Goal: Task Accomplishment & Management: Manage account settings

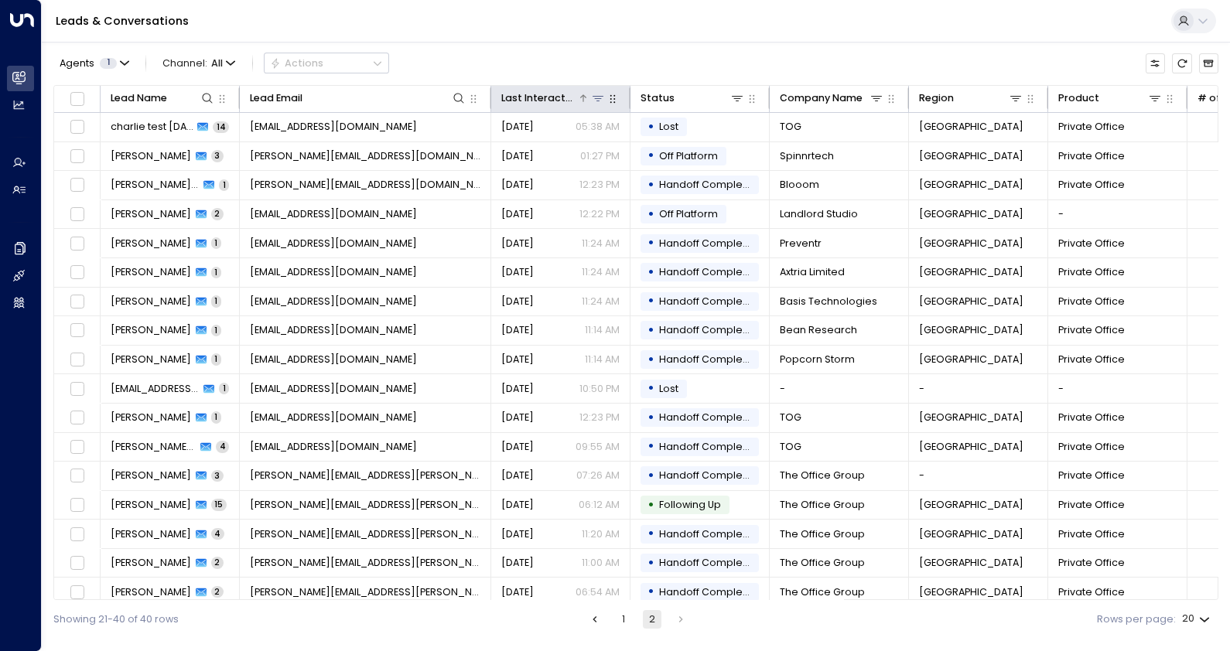
click at [535, 98] on div "Last Interacted" at bounding box center [539, 98] width 77 height 17
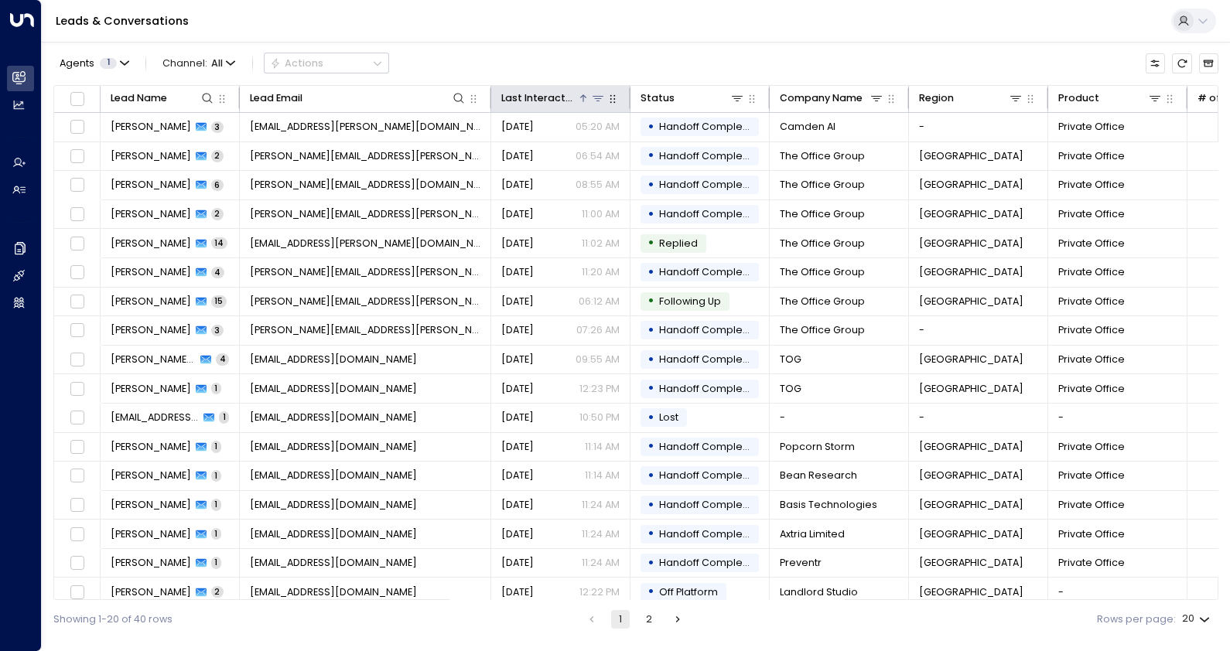
click at [535, 98] on div "Last Interacted" at bounding box center [539, 98] width 77 height 17
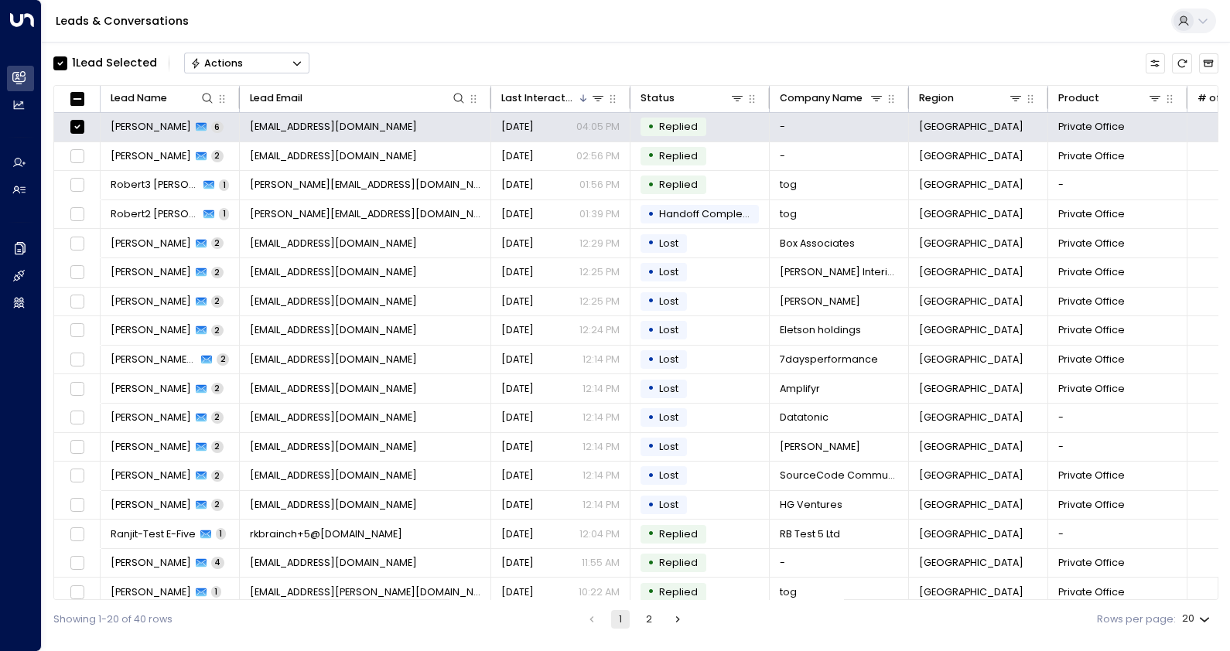
click at [251, 66] on button "Actions" at bounding box center [246, 63] width 125 height 21
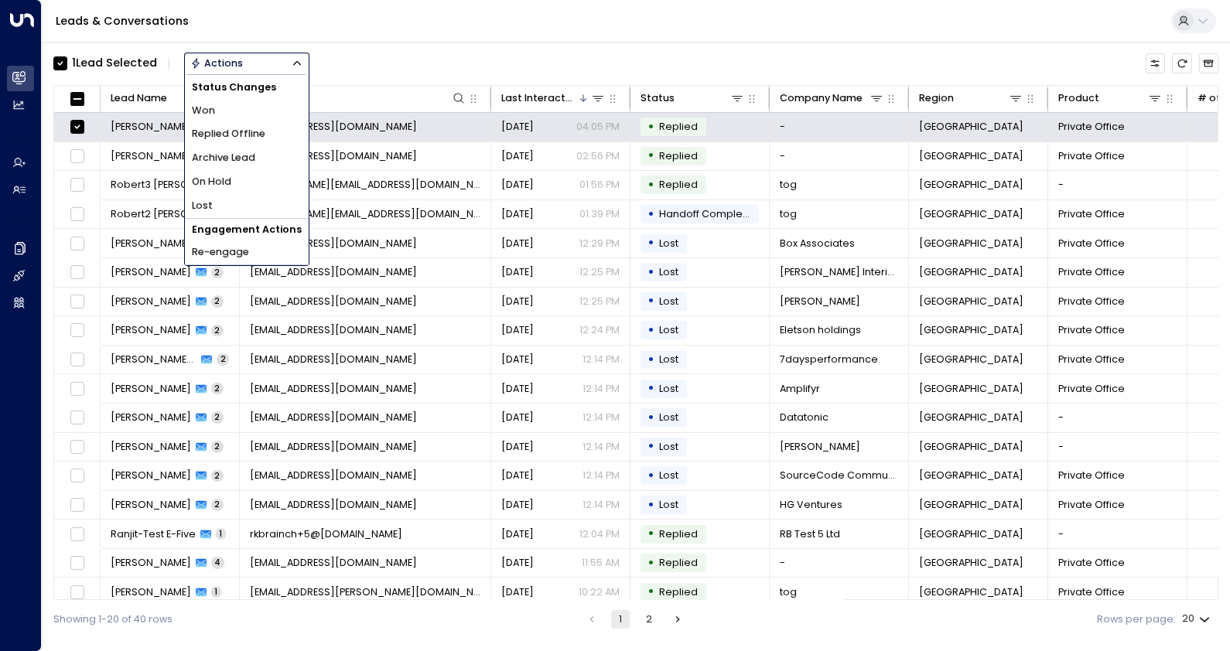
click at [238, 157] on span "Archive Lead" at bounding box center [223, 158] width 63 height 15
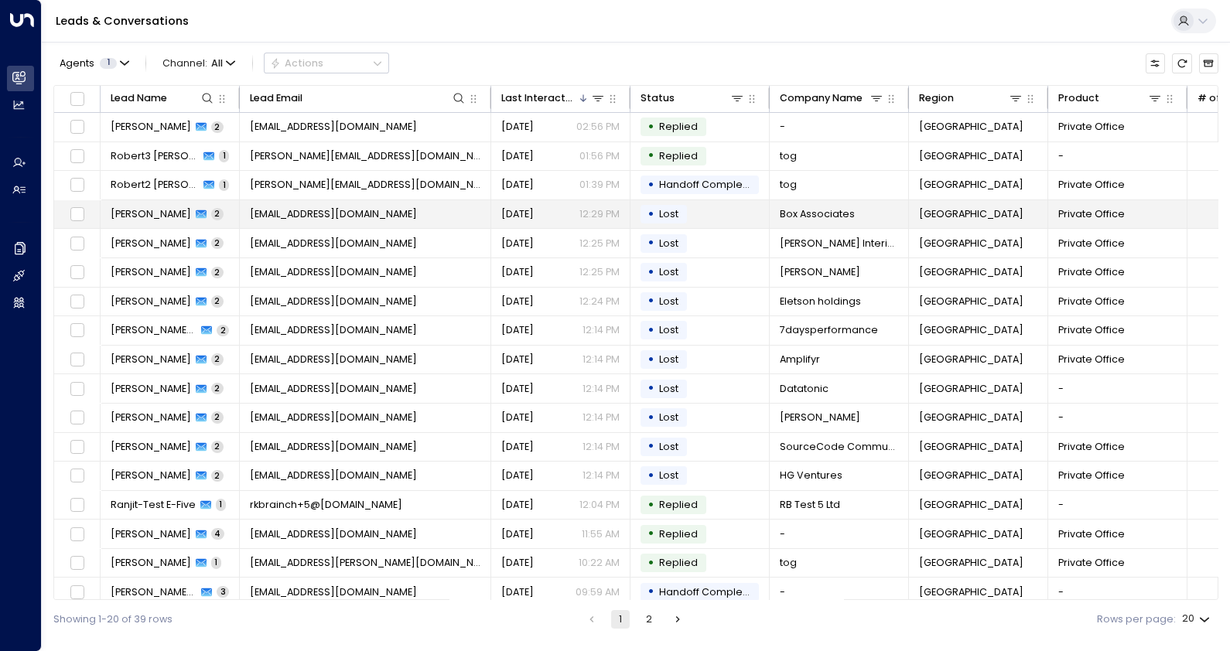
click at [151, 213] on span "[PERSON_NAME]" at bounding box center [151, 214] width 80 height 14
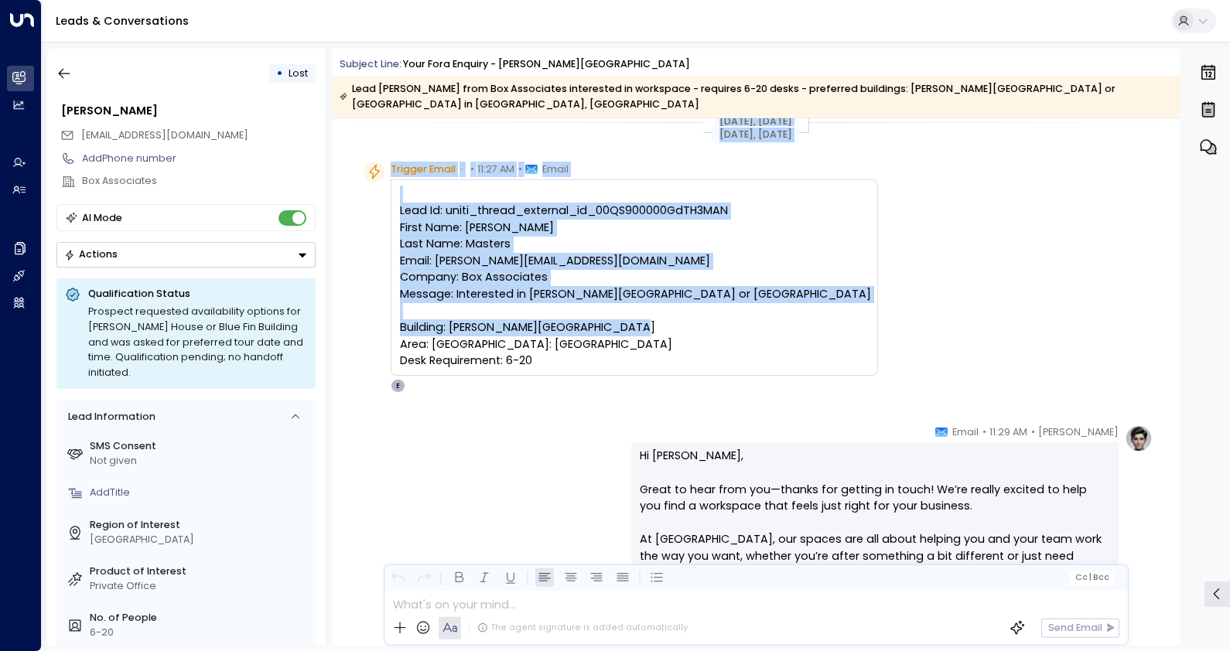
scroll to position [18, 0]
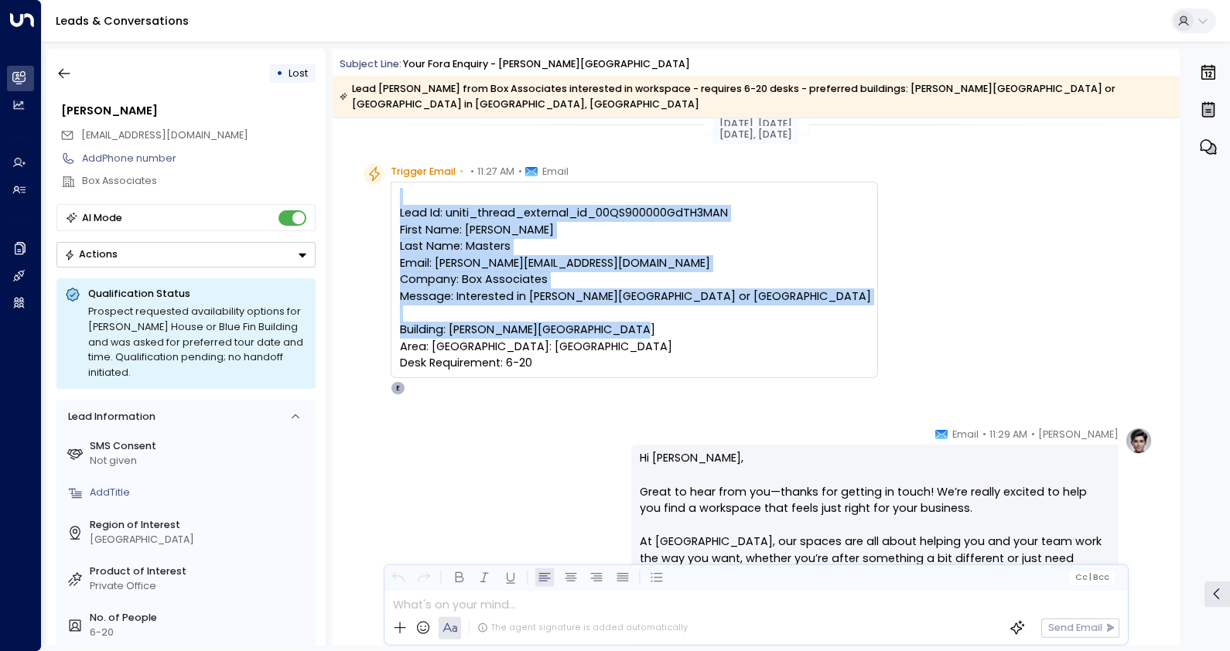
drag, startPoint x: 549, startPoint y: 287, endPoint x: 398, endPoint y: 163, distance: 195.1
click at [398, 164] on div "Trigger Email • • 11:27 AM • Email Lead Id: uniti_thread_external_id_00QS900000…" at bounding box center [634, 279] width 487 height 231
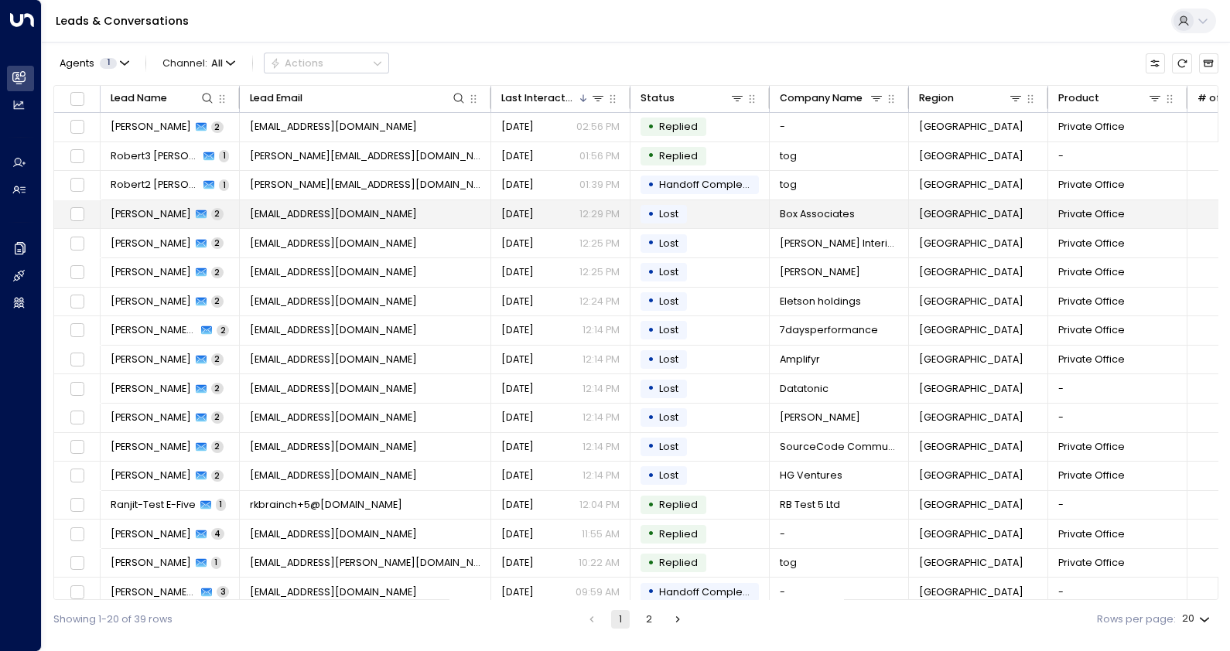
click at [162, 207] on span "[PERSON_NAME]" at bounding box center [151, 214] width 80 height 14
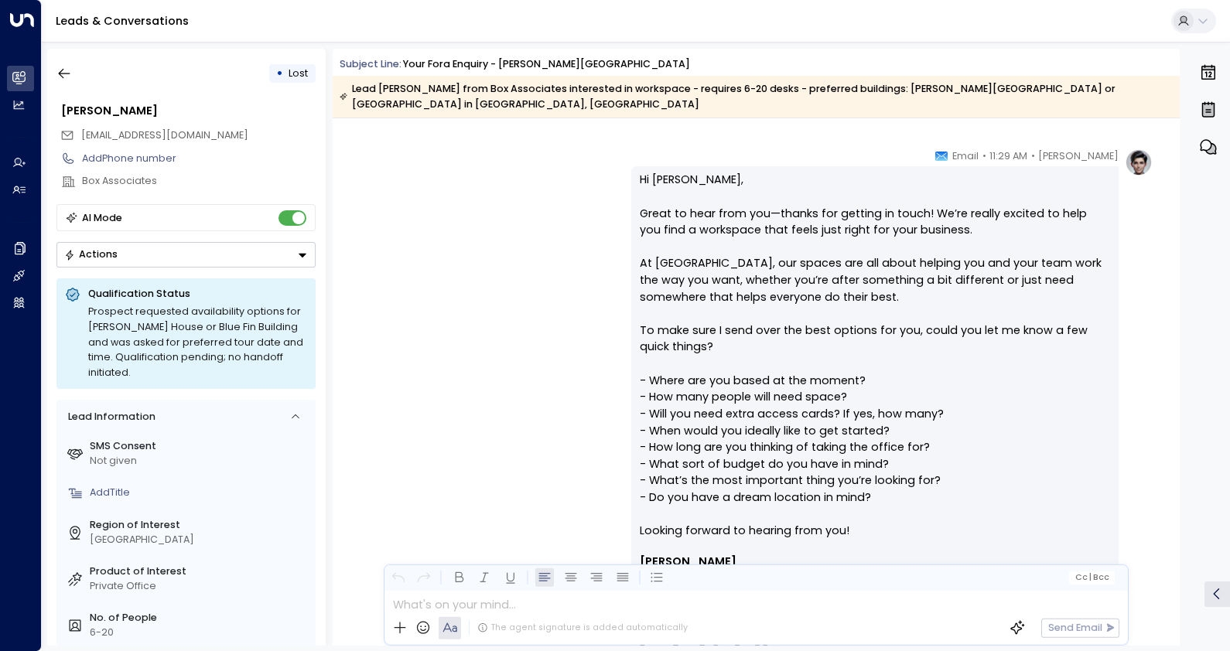
scroll to position [266, 0]
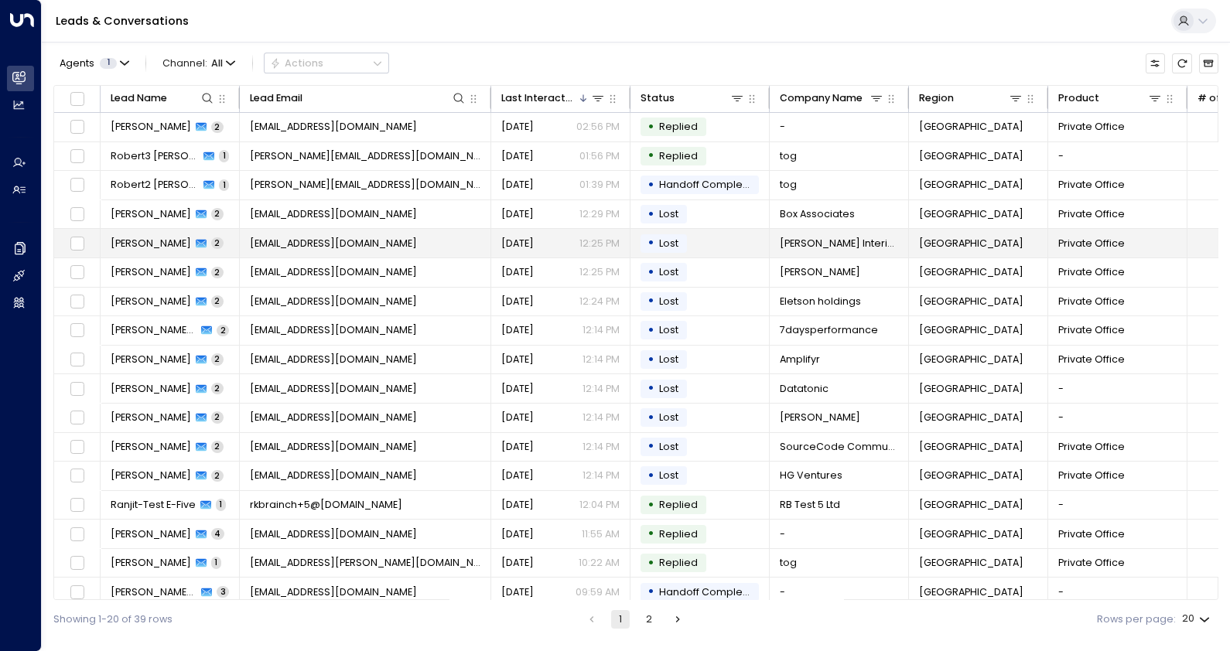
click at [350, 237] on span "[EMAIL_ADDRESS][DOMAIN_NAME]" at bounding box center [333, 244] width 167 height 14
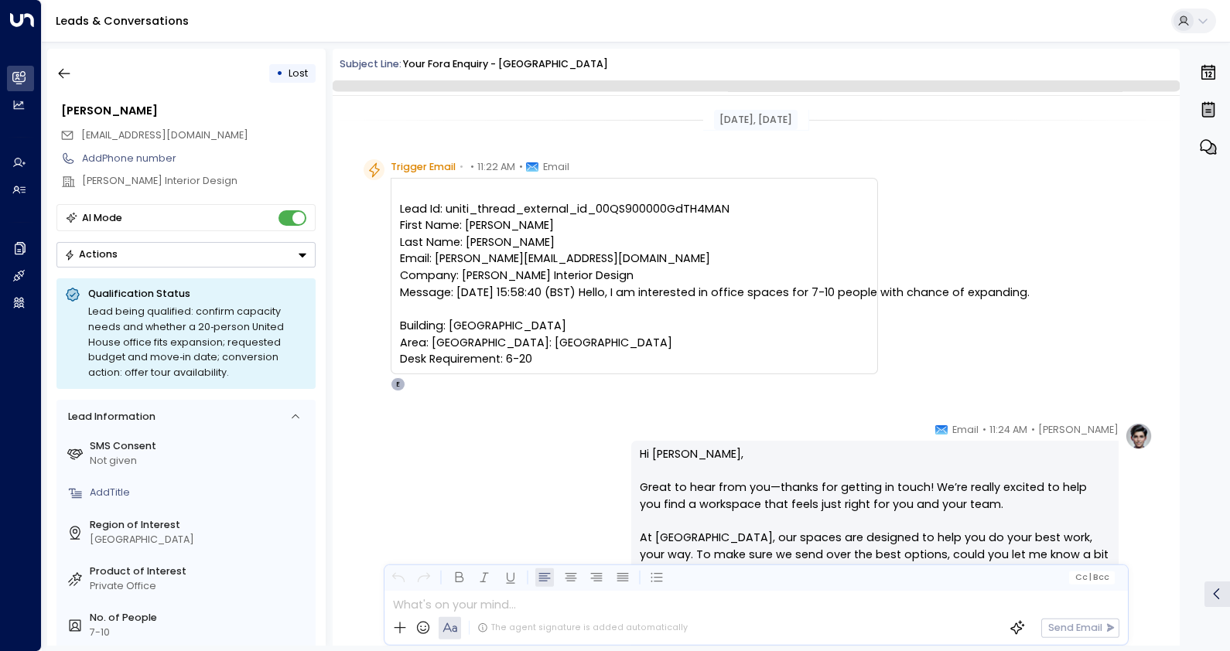
scroll to position [1042, 0]
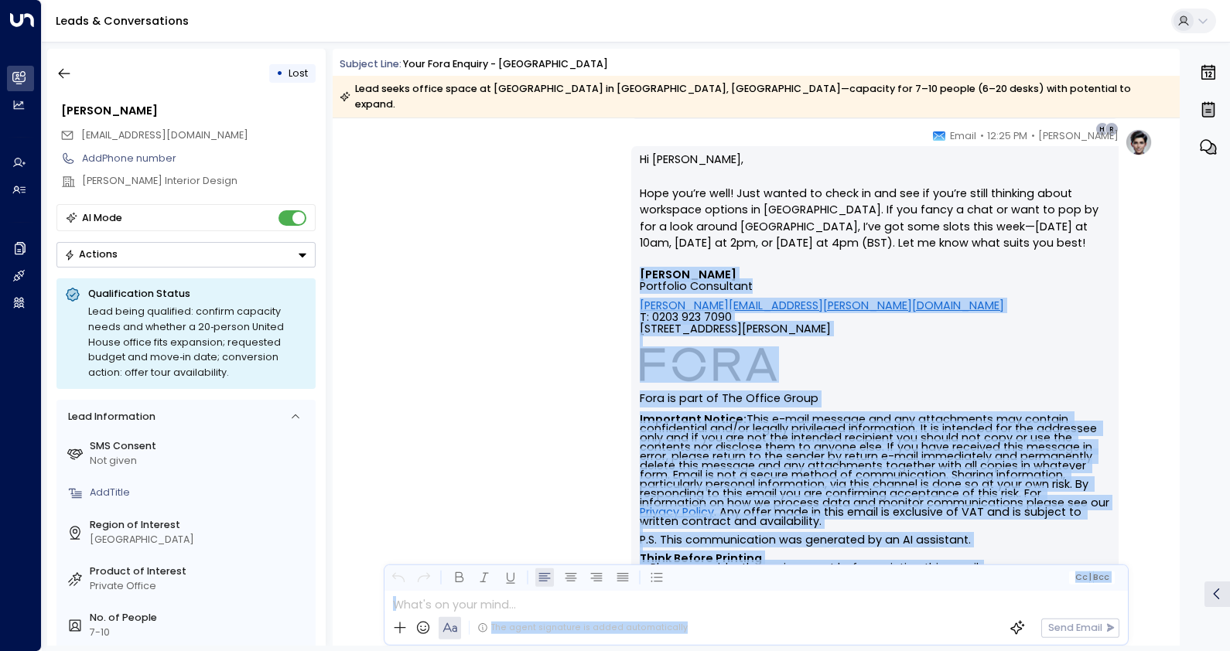
drag, startPoint x: 1171, startPoint y: 521, endPoint x: 1185, endPoint y: 406, distance: 116.2
click at [1185, 406] on div "• Lost [PERSON_NAME] [PERSON_NAME][EMAIL_ADDRESS][DOMAIN_NAME] Add Phone number…" at bounding box center [638, 347] width 1182 height 597
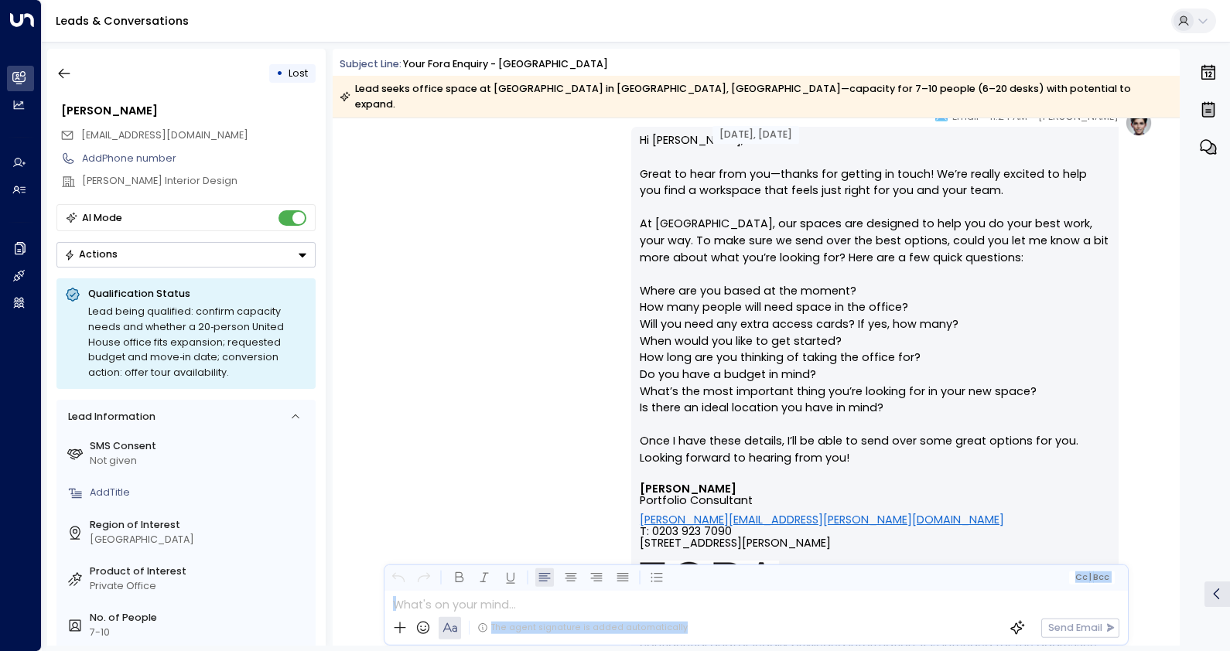
scroll to position [338, 0]
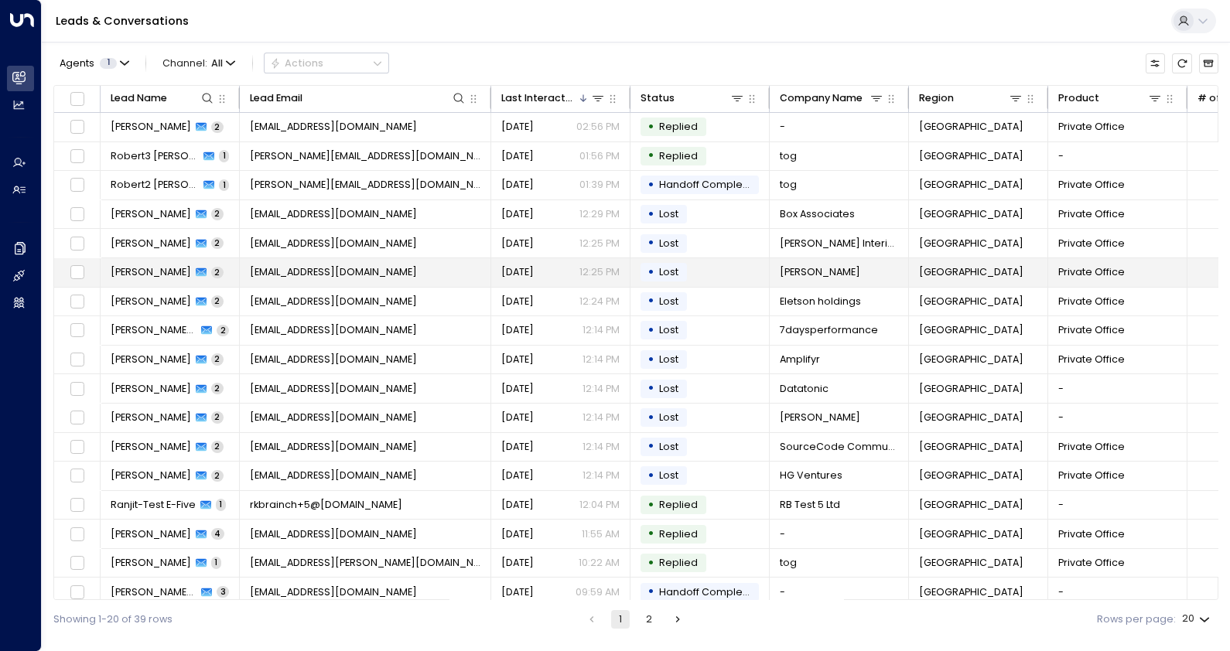
click at [317, 267] on span "[EMAIL_ADDRESS][DOMAIN_NAME]" at bounding box center [333, 272] width 167 height 14
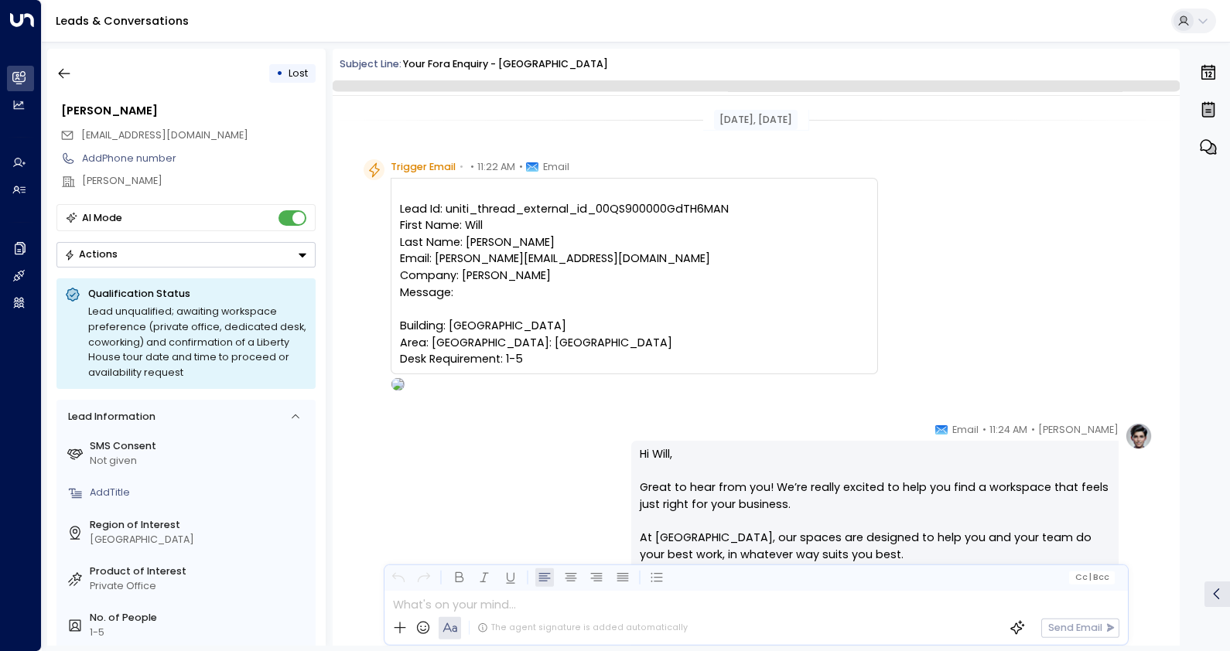
scroll to position [1042, 0]
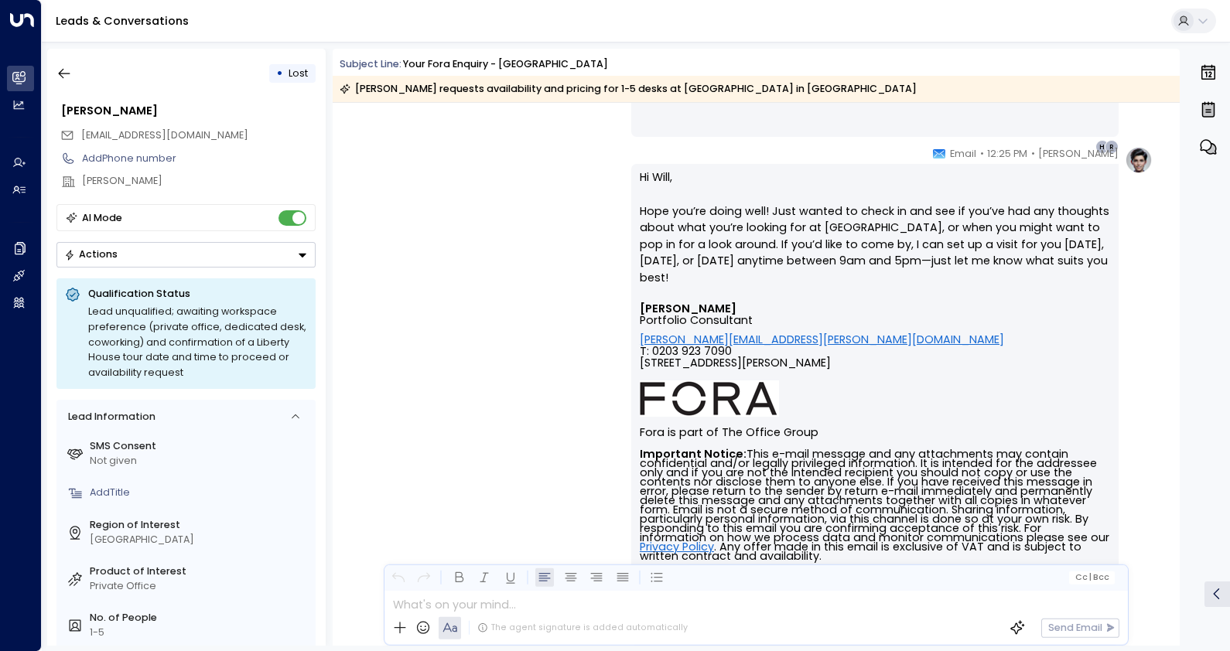
drag, startPoint x: 1175, startPoint y: 487, endPoint x: 1174, endPoint y: 387, distance: 99.8
click at [1174, 387] on div "[PERSON_NAME] • 12:25 PM • Email Hi Will, Hope you’re doing well! Just wanted t…" at bounding box center [756, 474] width 847 height 656
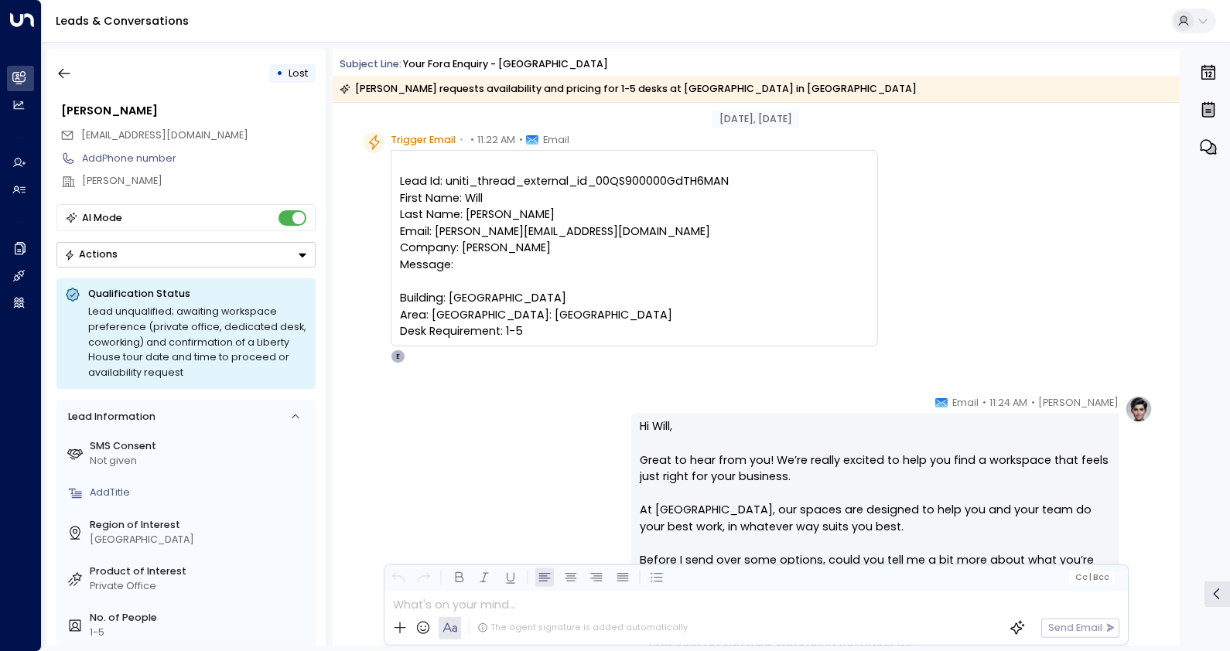
scroll to position [28, 0]
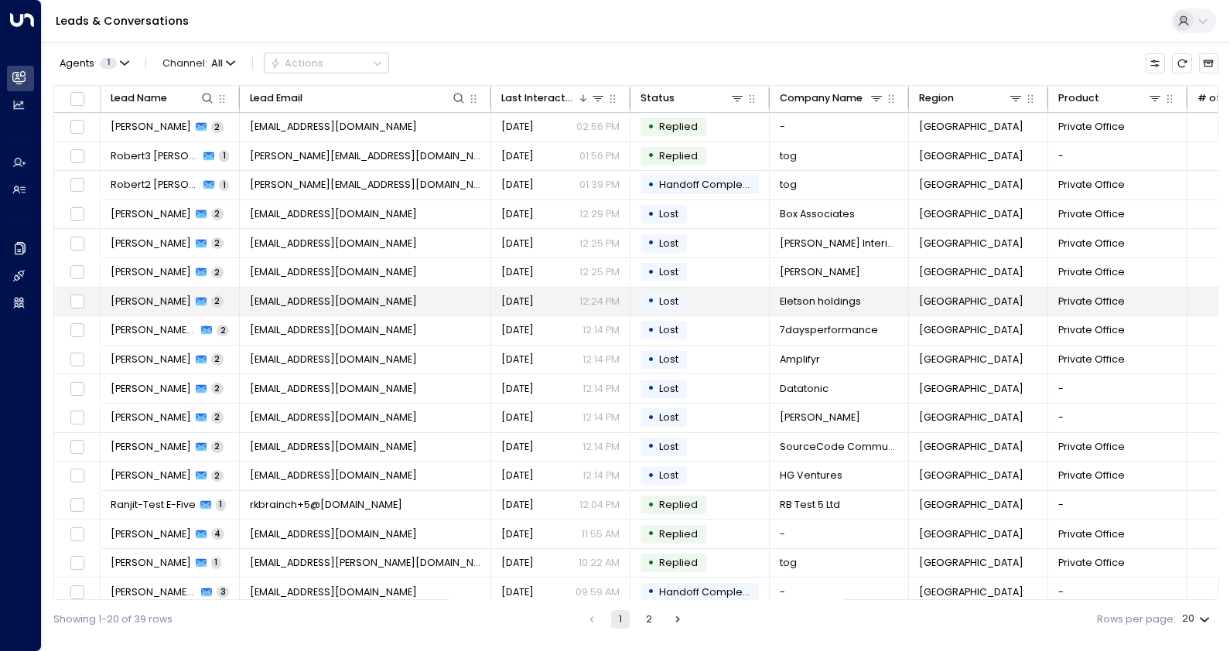
click at [310, 296] on span "[EMAIL_ADDRESS][DOMAIN_NAME]" at bounding box center [333, 302] width 167 height 14
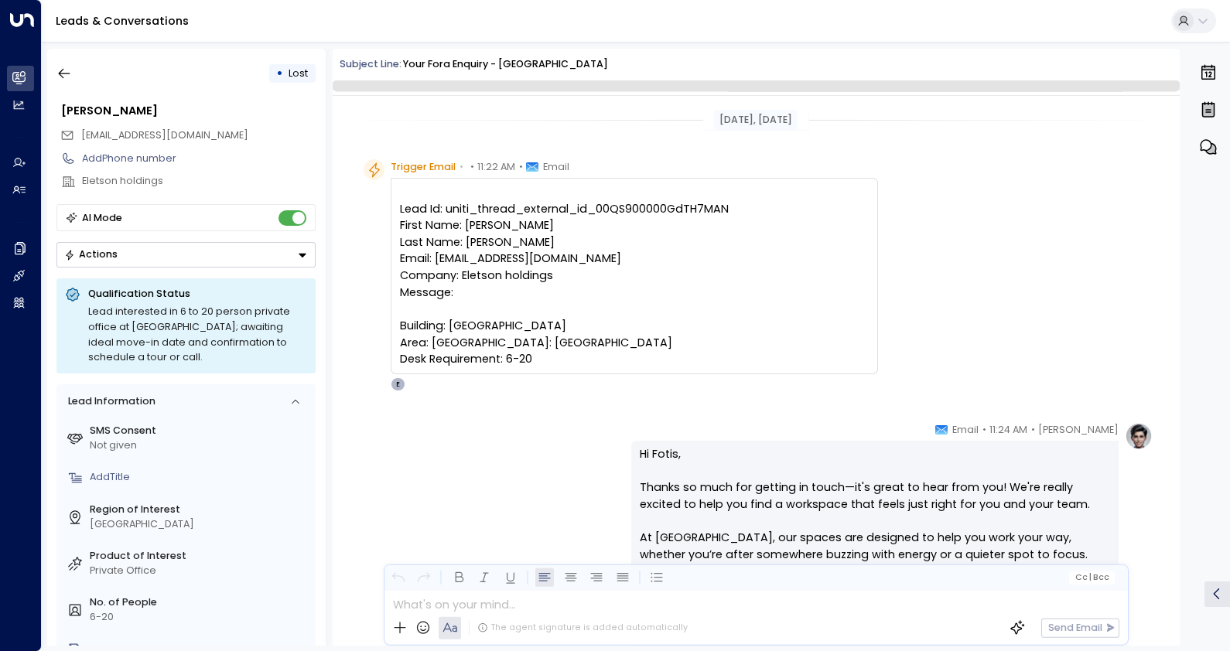
scroll to position [1042, 0]
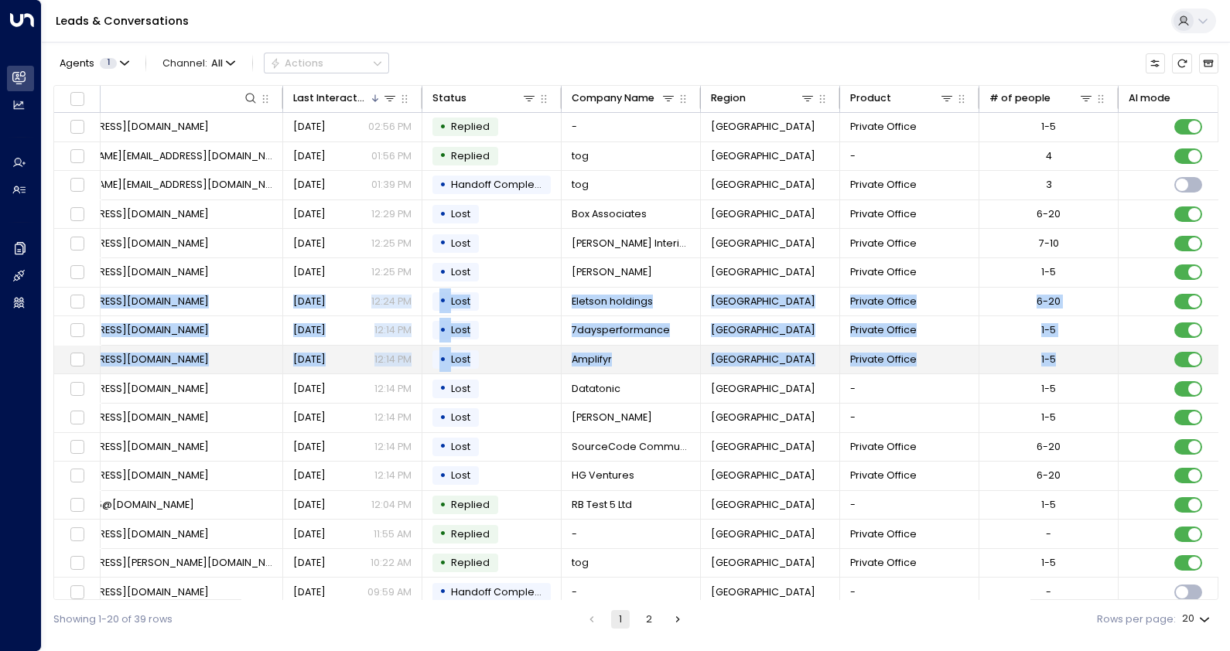
drag, startPoint x: 1212, startPoint y: 276, endPoint x: 1213, endPoint y: 361, distance: 85.1
click at [1213, 361] on tbody "[PERSON_NAME] 2 [EMAIL_ADDRESS][DOMAIN_NAME] [DATE] 02:56 PM • Replied - [GEOGR…" at bounding box center [760, 404] width 1829 height 582
